Goal: Information Seeking & Learning: Compare options

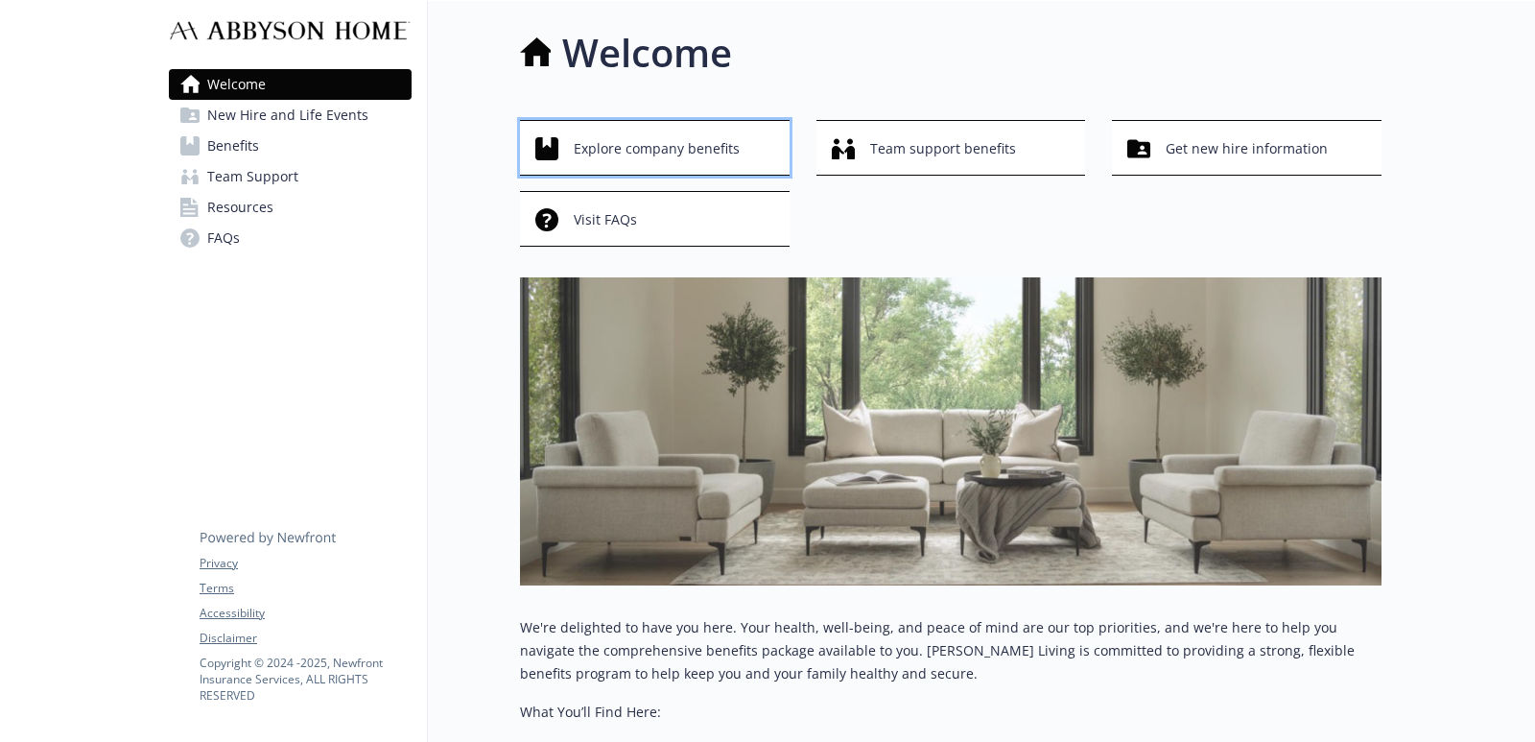
click at [698, 154] on span "Explore company benefits" at bounding box center [657, 148] width 166 height 36
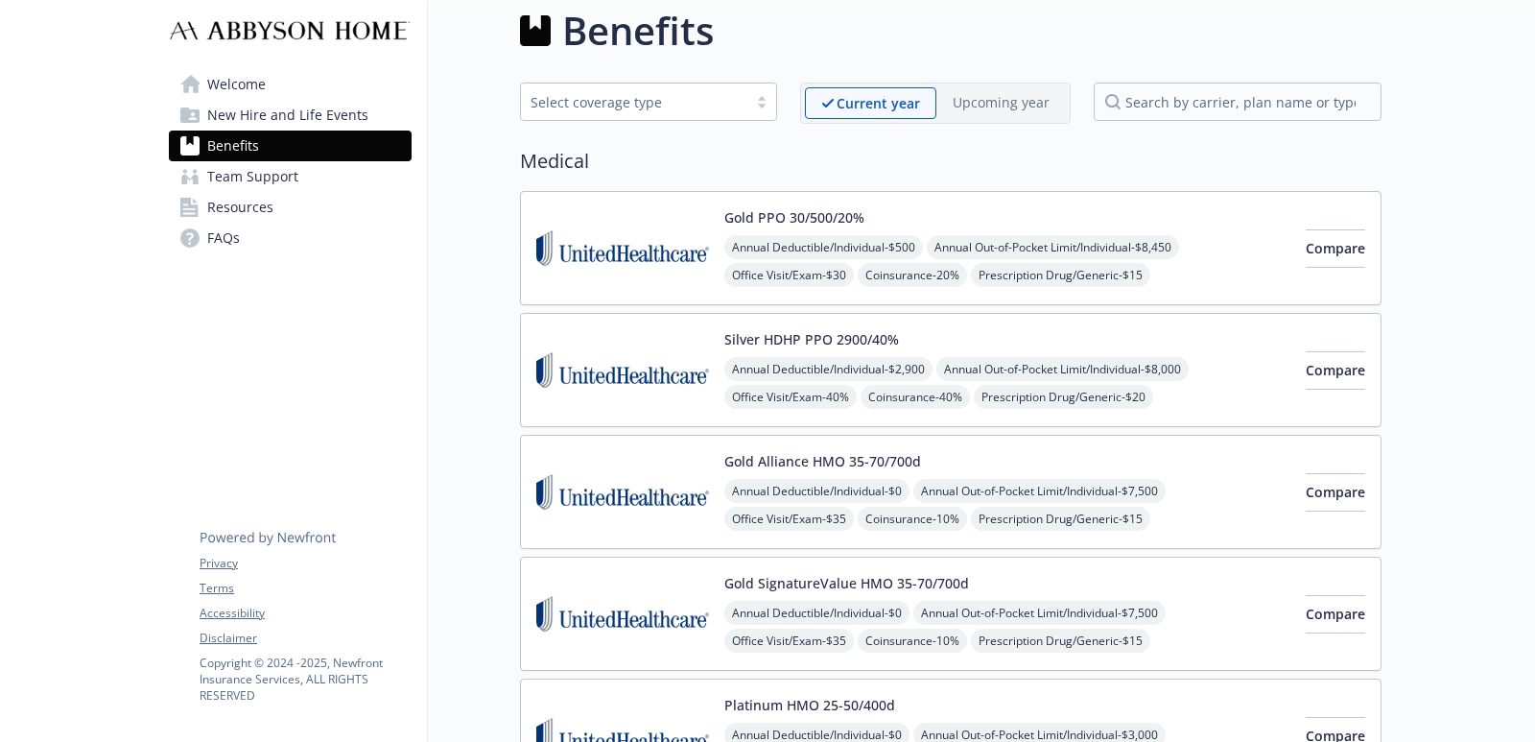
scroll to position [21, 0]
click at [1320, 494] on span "Compare" at bounding box center [1335, 493] width 59 height 18
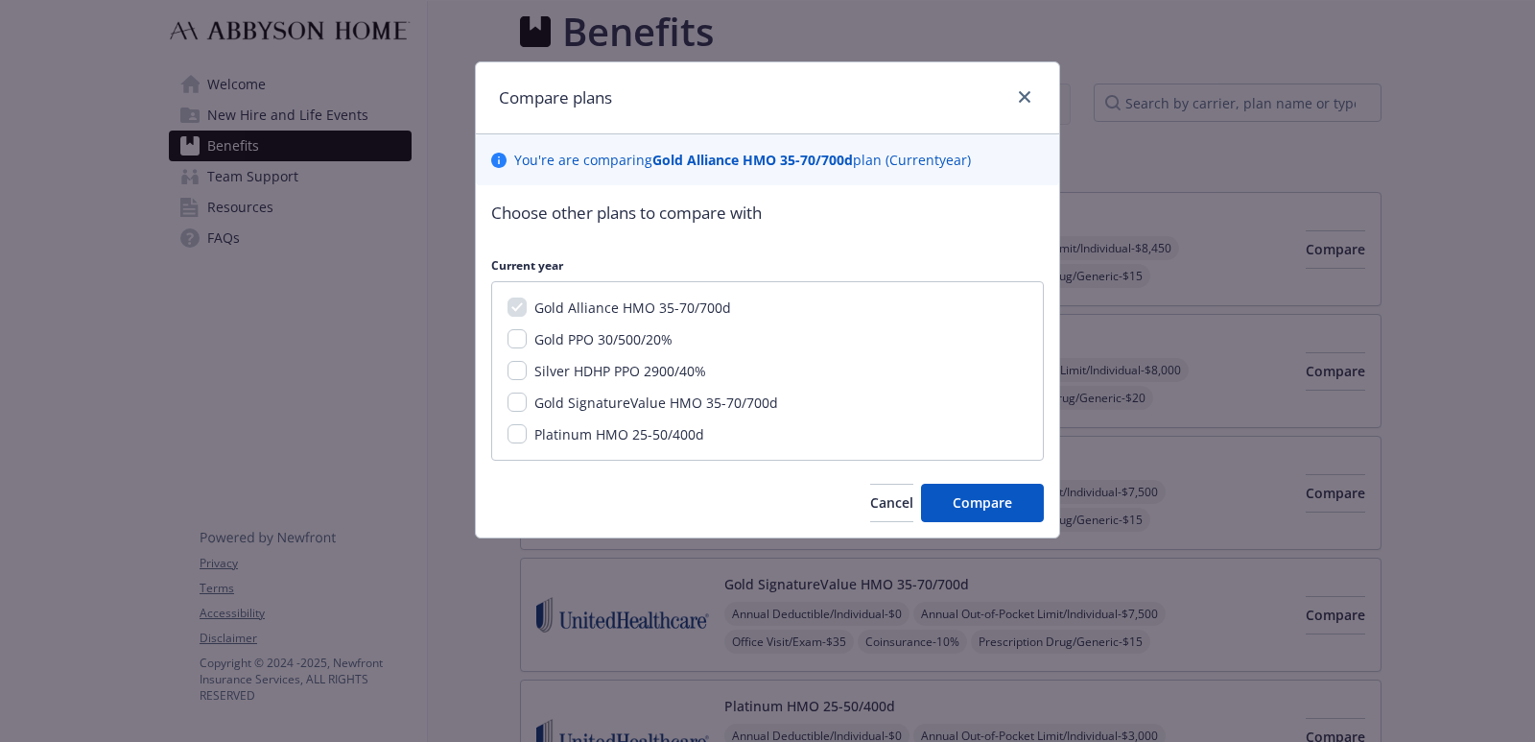
click at [683, 401] on span "Gold SignatureValue HMO 35-70/700d" at bounding box center [656, 402] width 244 height 18
click at [527, 401] on input "Gold SignatureValue HMO 35-70/700d" at bounding box center [517, 401] width 19 height 19
checkbox input "true"
click at [946, 498] on button "Compare" at bounding box center [982, 503] width 123 height 38
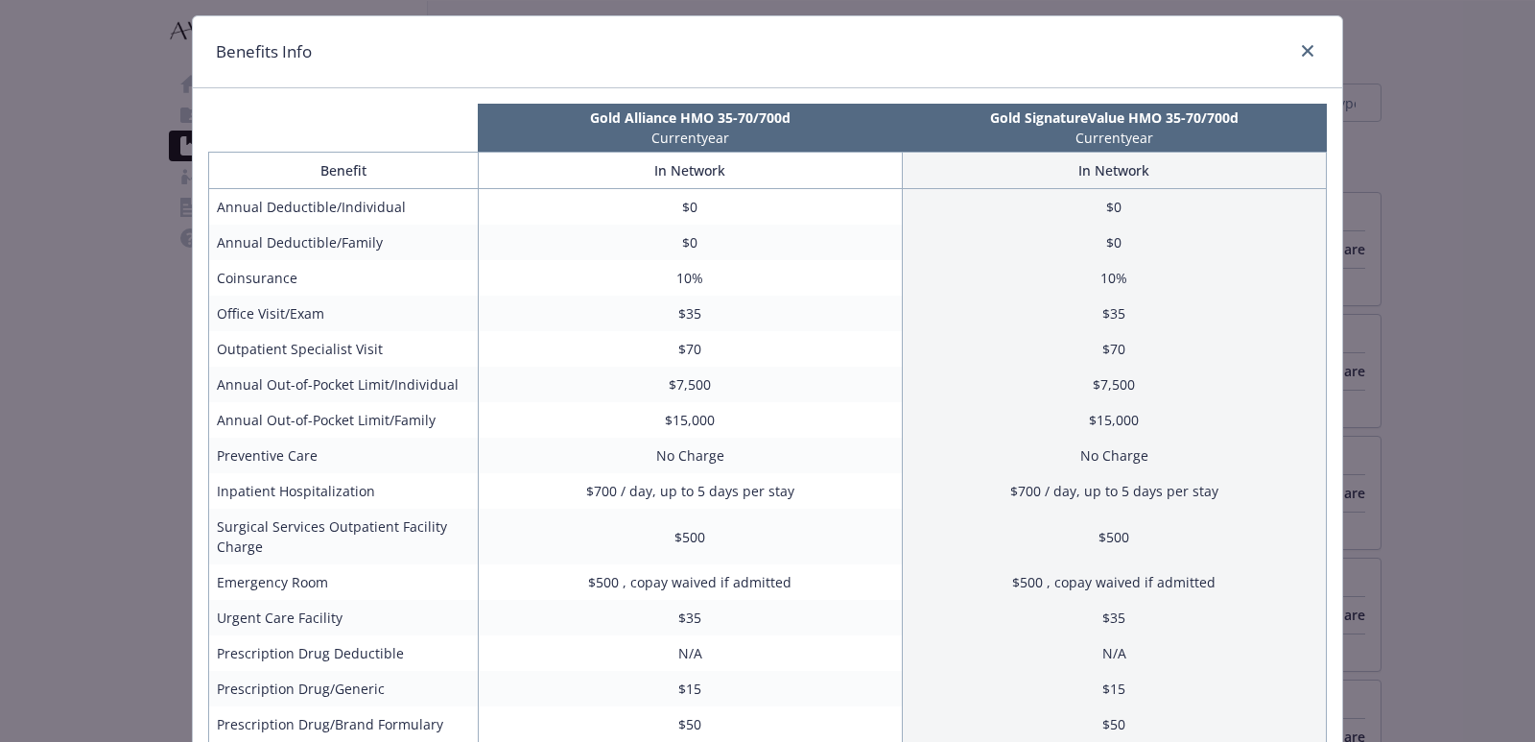
scroll to position [0, 0]
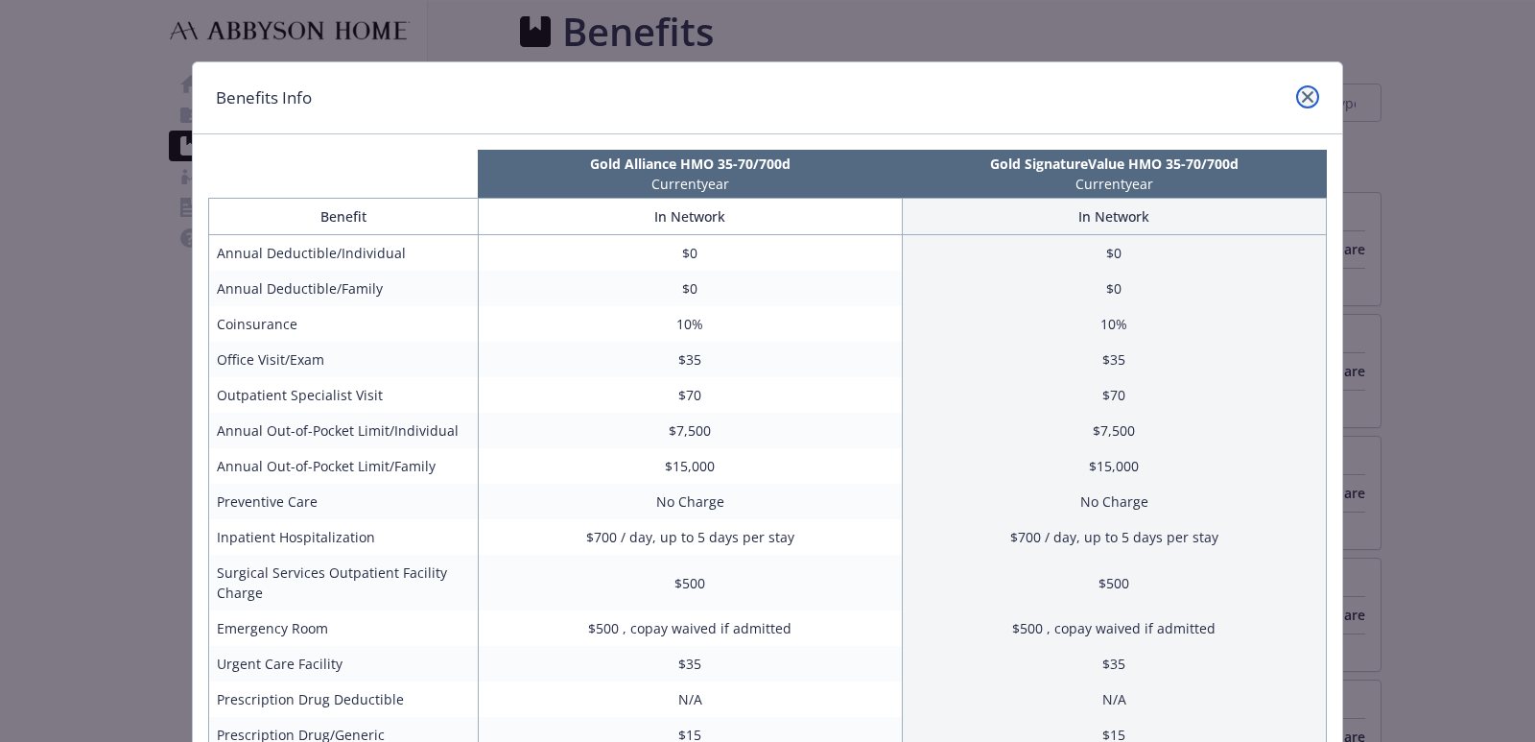
click at [1302, 103] on link "close" at bounding box center [1307, 96] width 23 height 23
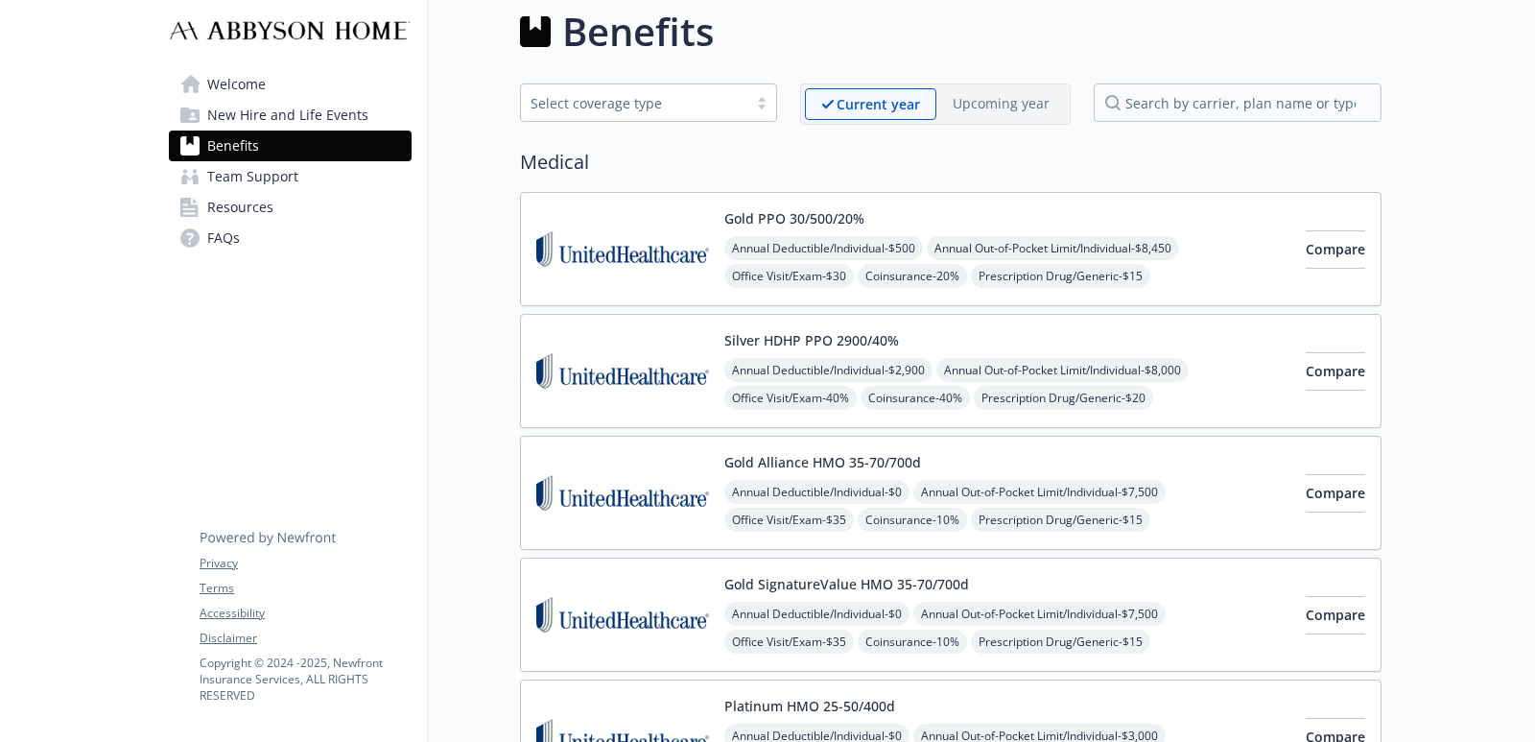
click at [296, 184] on link "Team Support" at bounding box center [290, 176] width 243 height 31
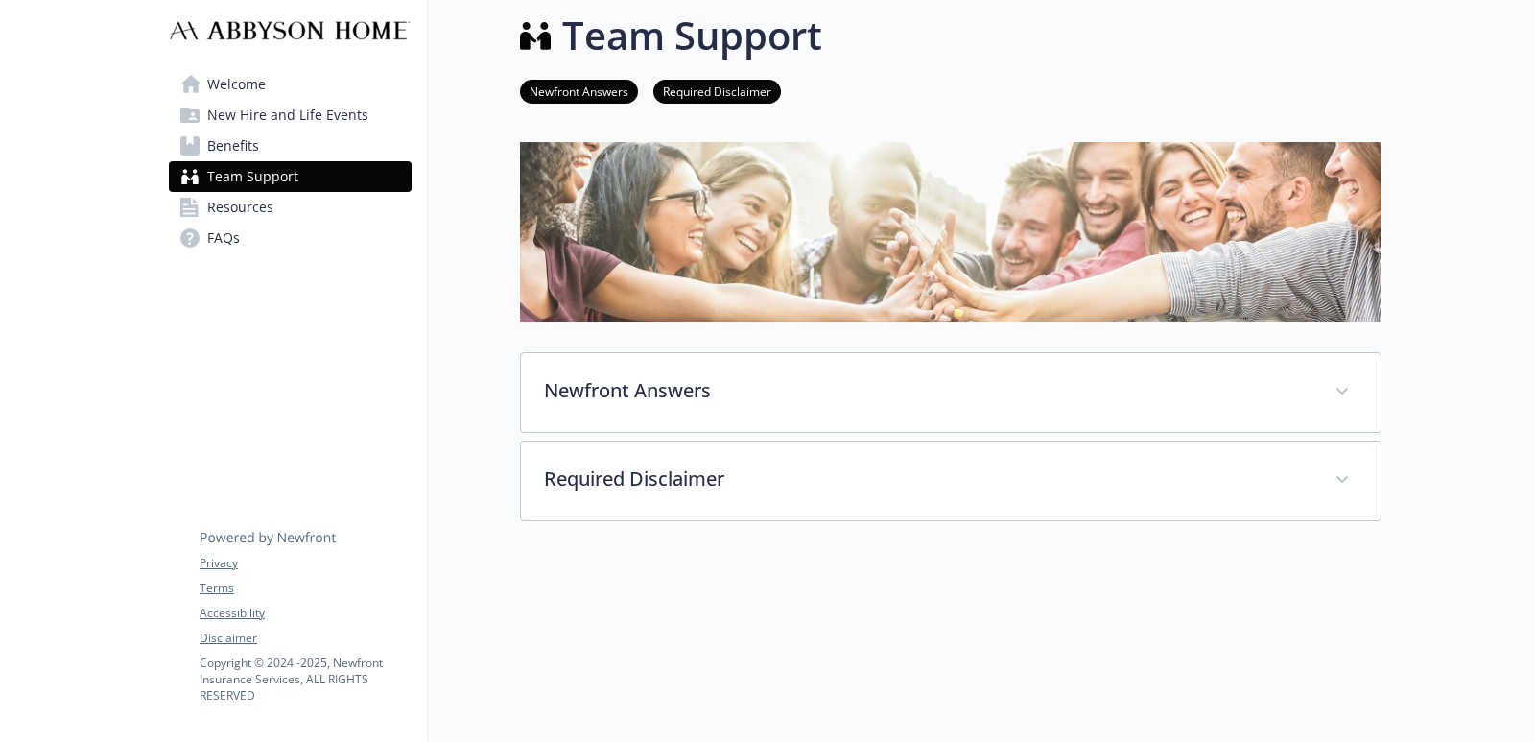
scroll to position [21, 0]
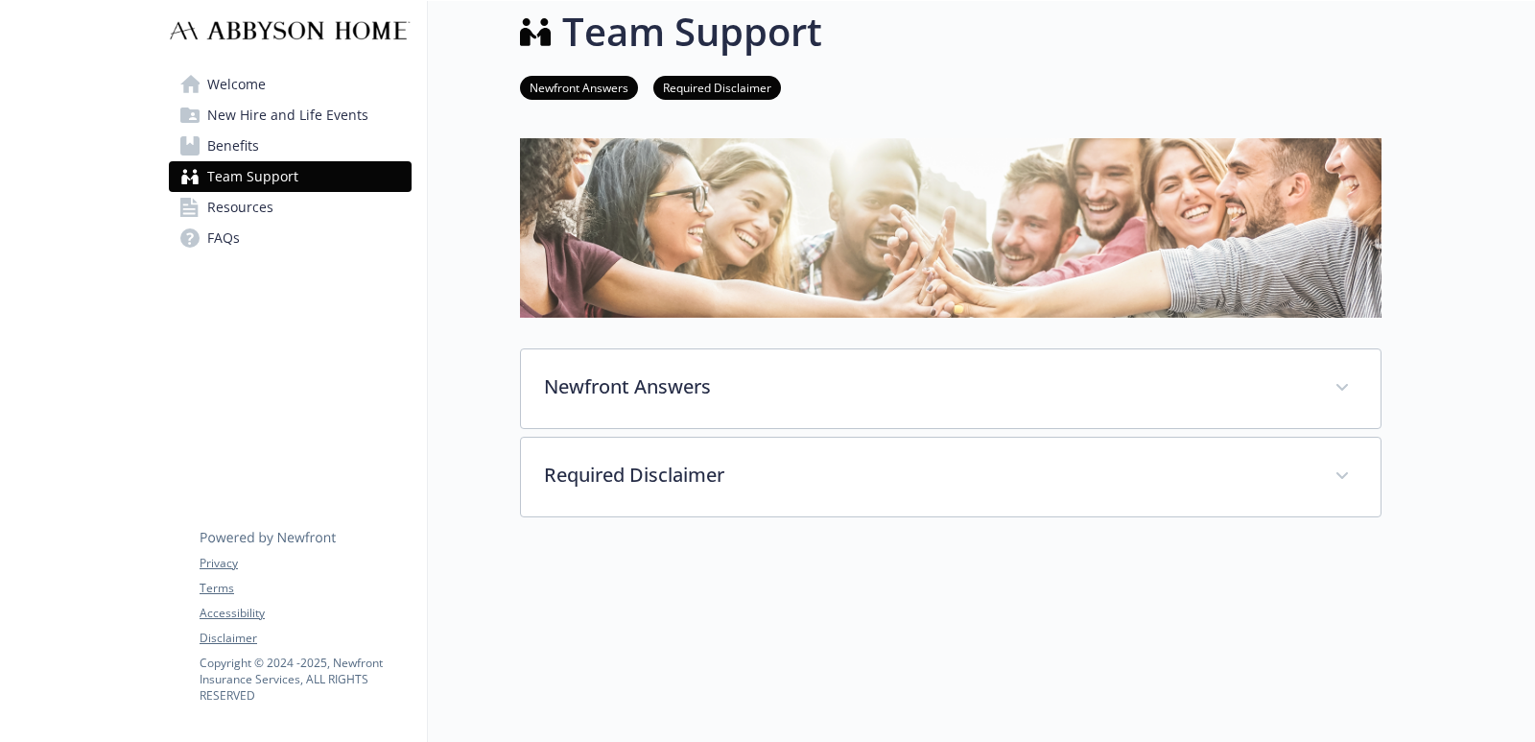
click at [292, 208] on link "Resources" at bounding box center [290, 207] width 243 height 31
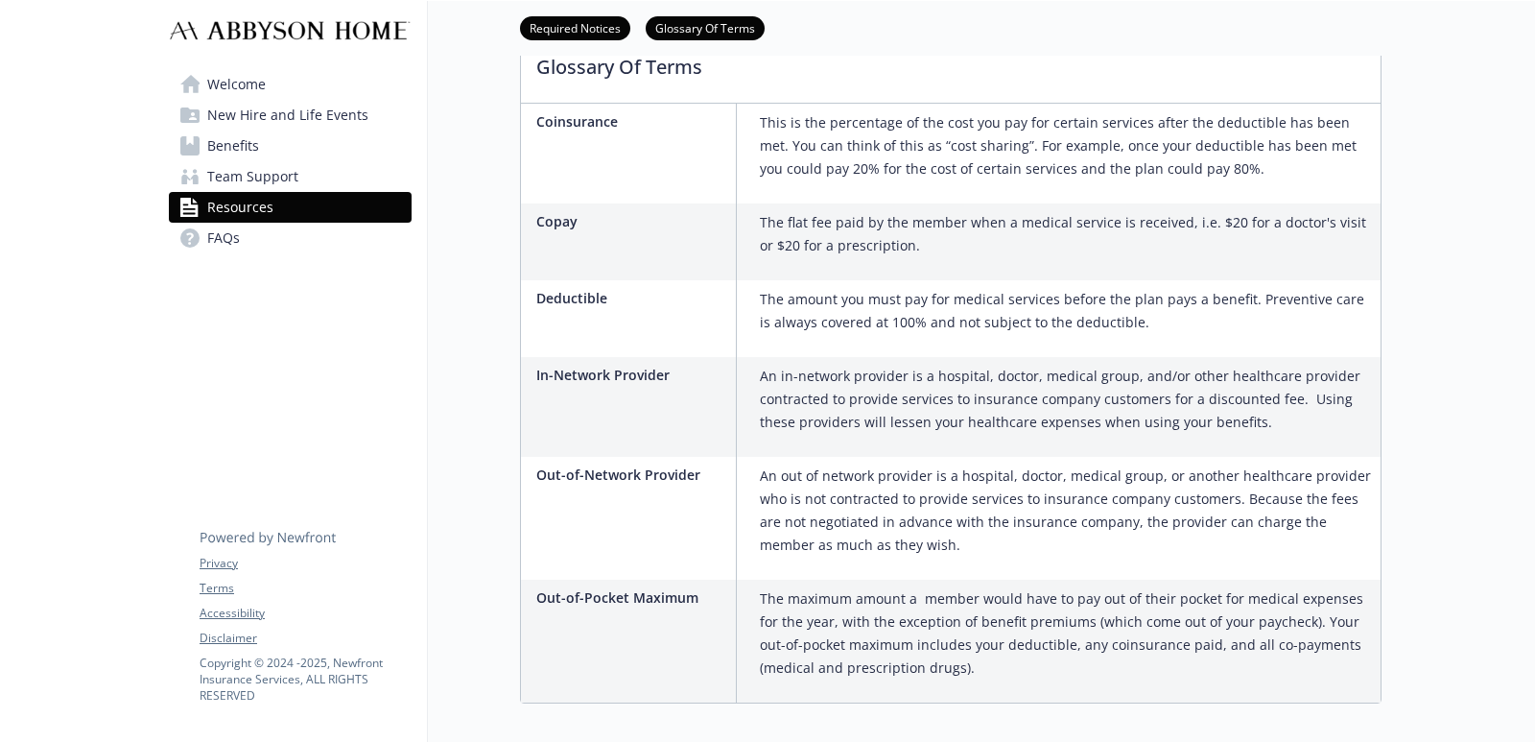
scroll to position [666, 0]
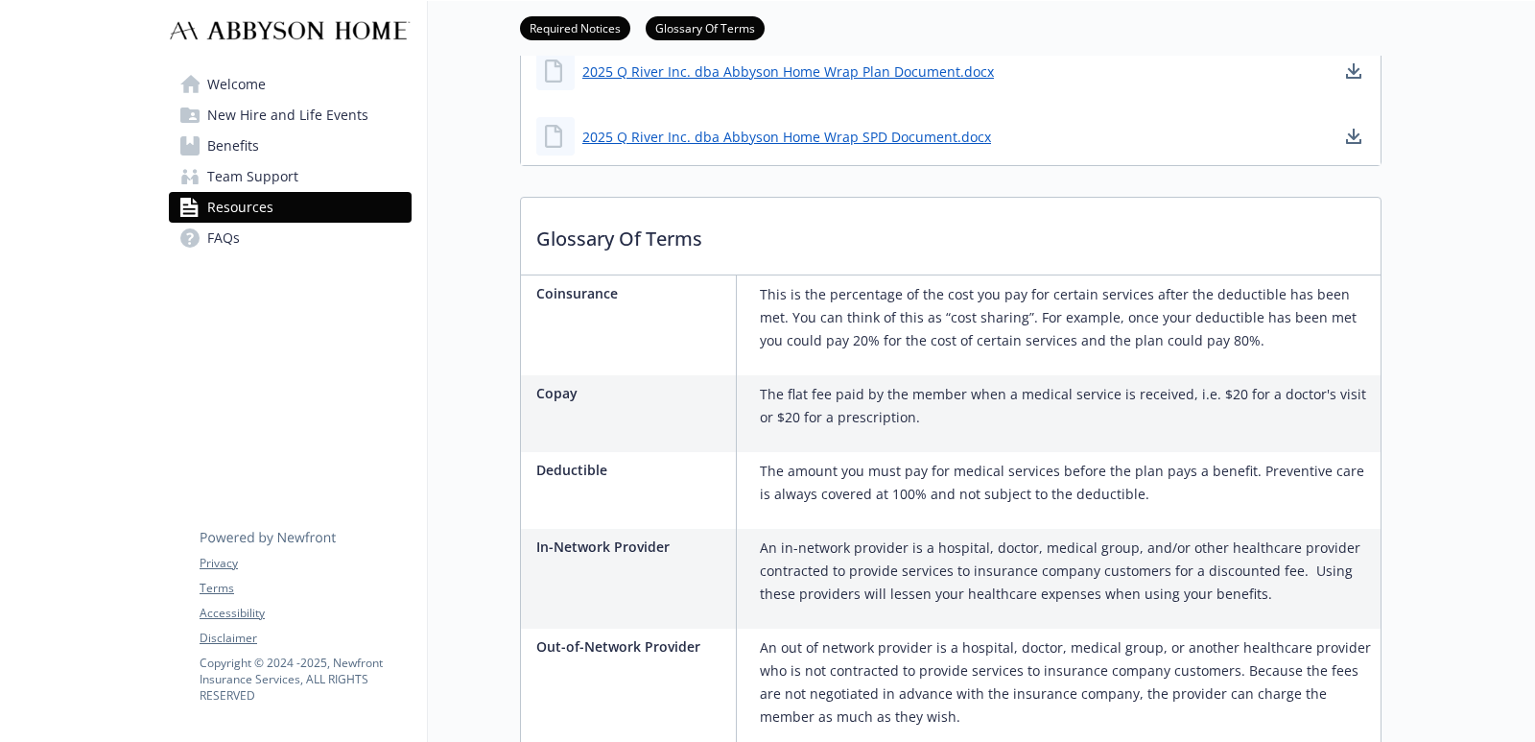
click at [276, 148] on link "Benefits" at bounding box center [290, 145] width 243 height 31
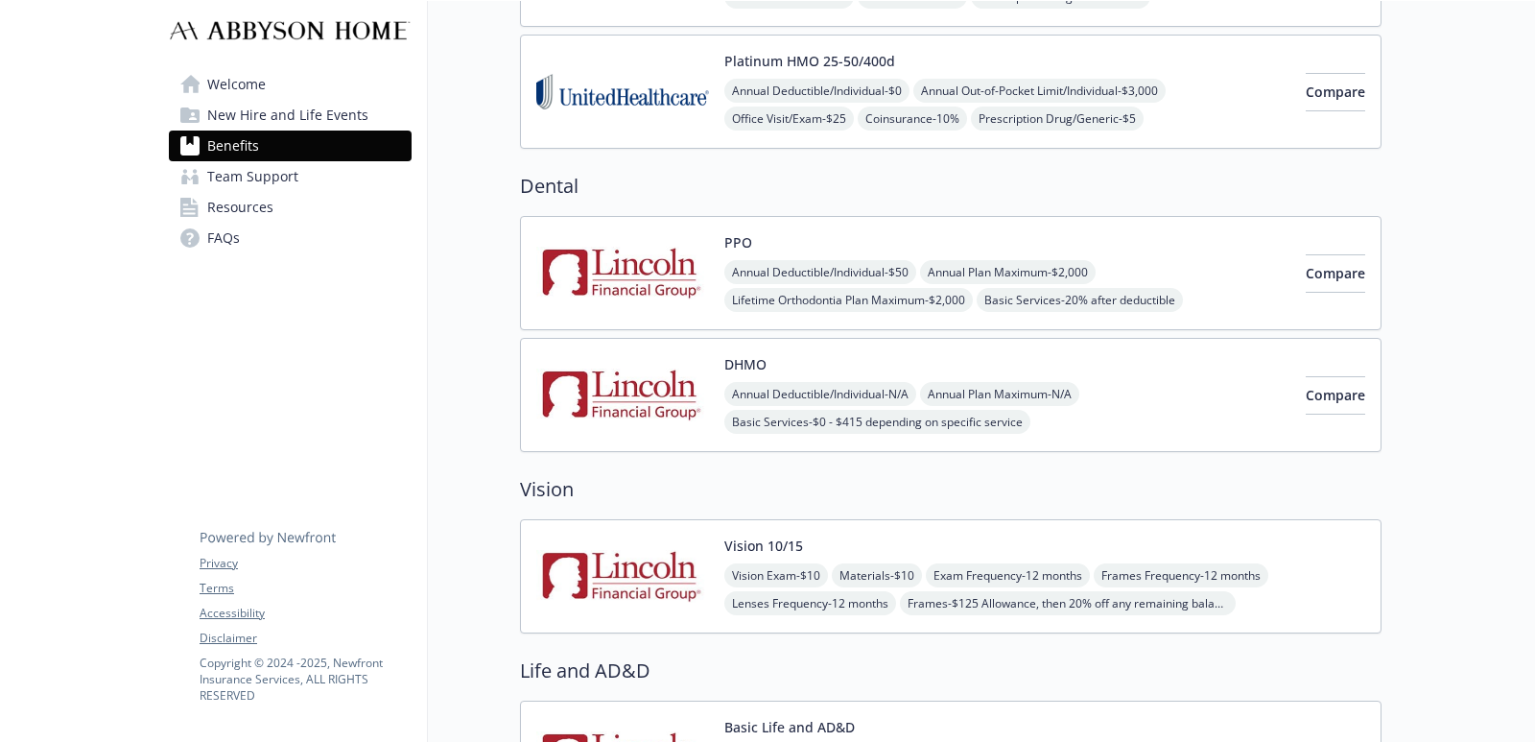
click at [285, 174] on span "Team Support" at bounding box center [252, 176] width 91 height 31
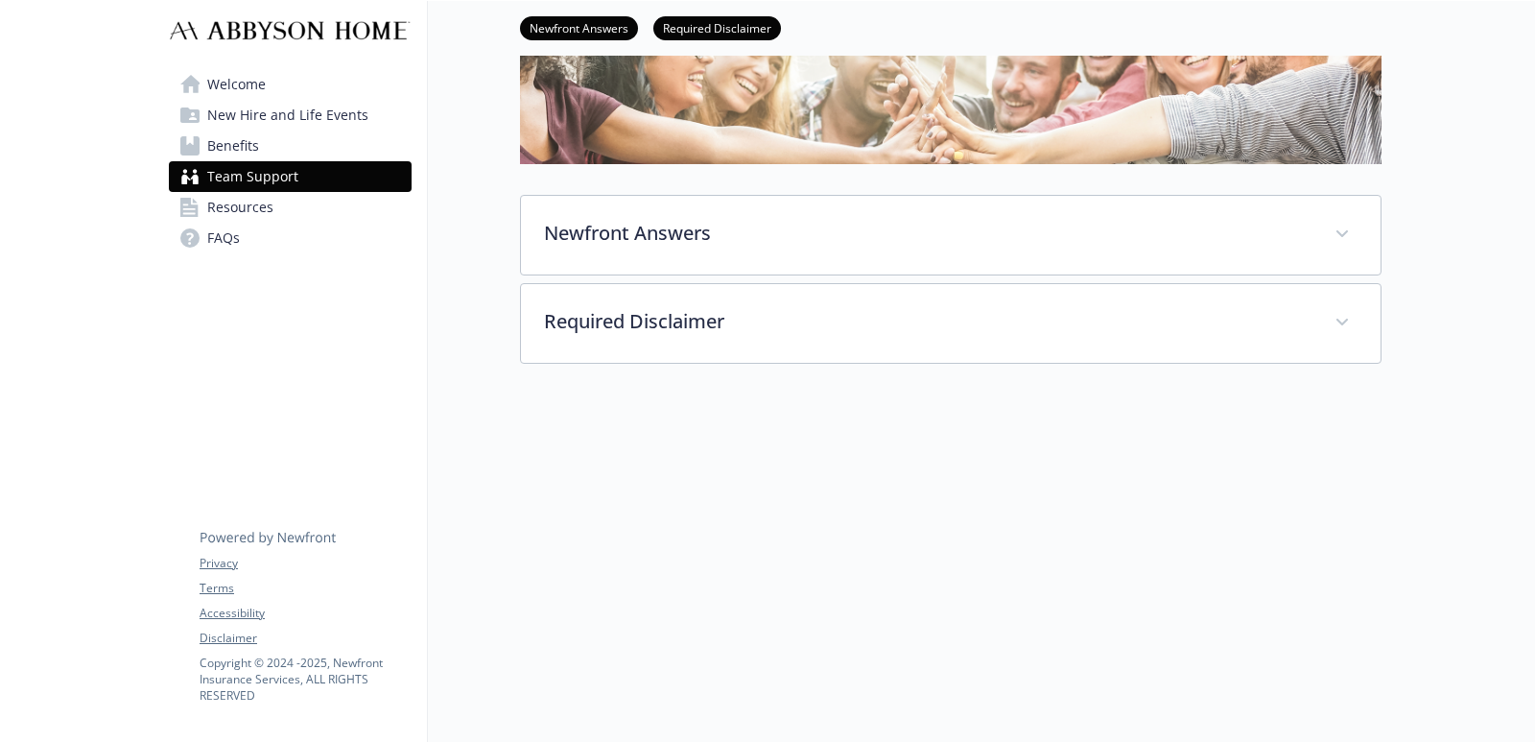
click at [285, 119] on span "New Hire and Life Events" at bounding box center [287, 115] width 161 height 31
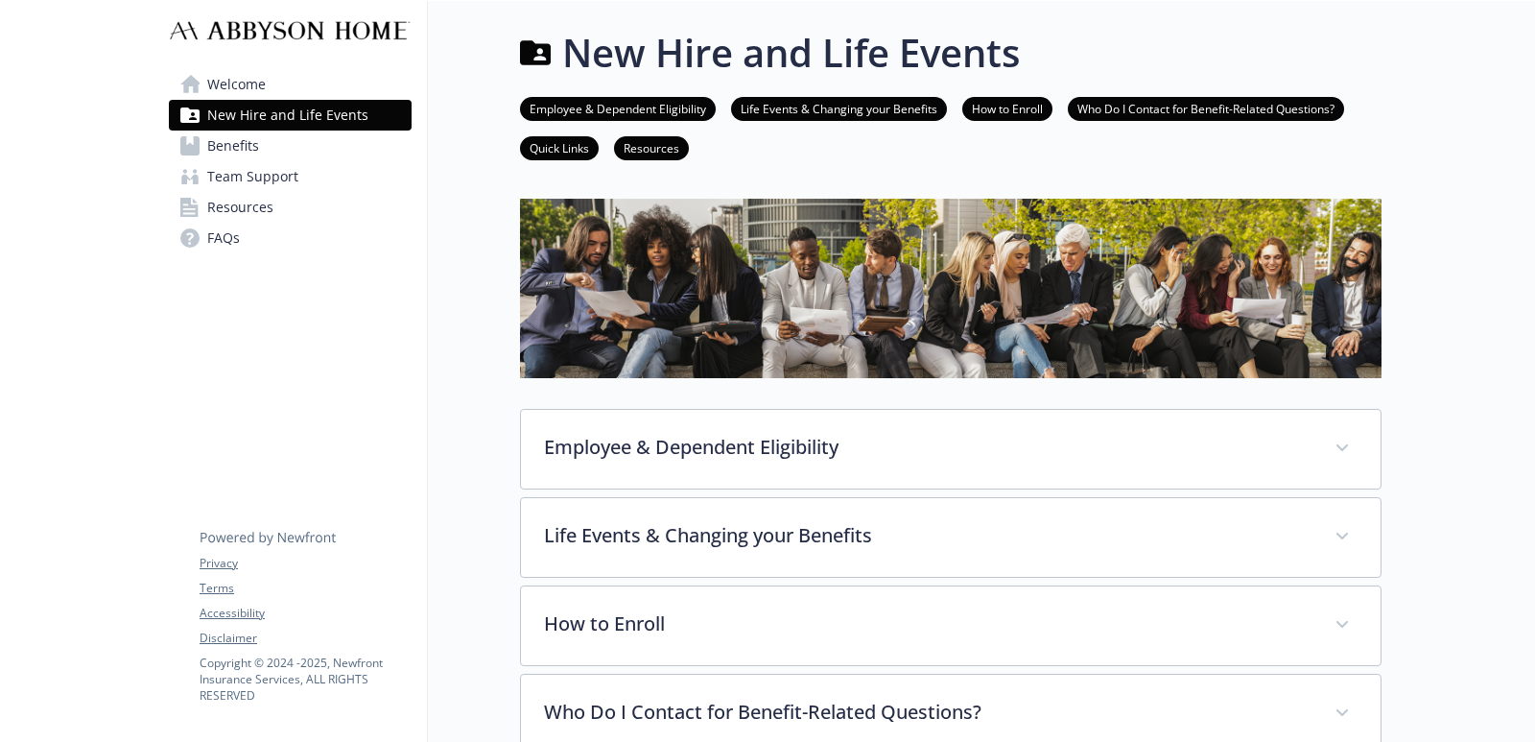
click at [257, 92] on span "Welcome" at bounding box center [236, 84] width 59 height 31
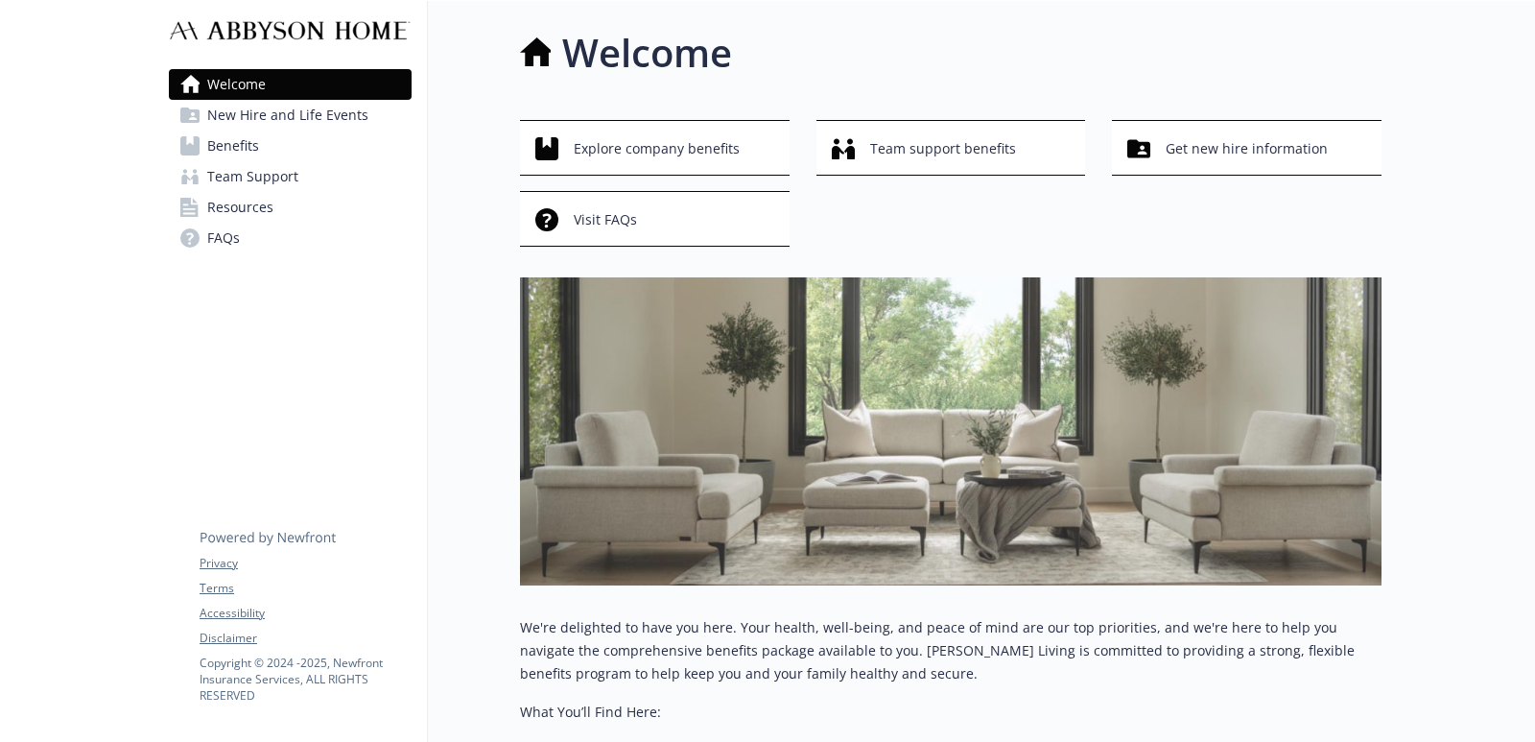
click at [263, 237] on link "FAQs" at bounding box center [290, 238] width 243 height 31
